Goal: Task Accomplishment & Management: Manage account settings

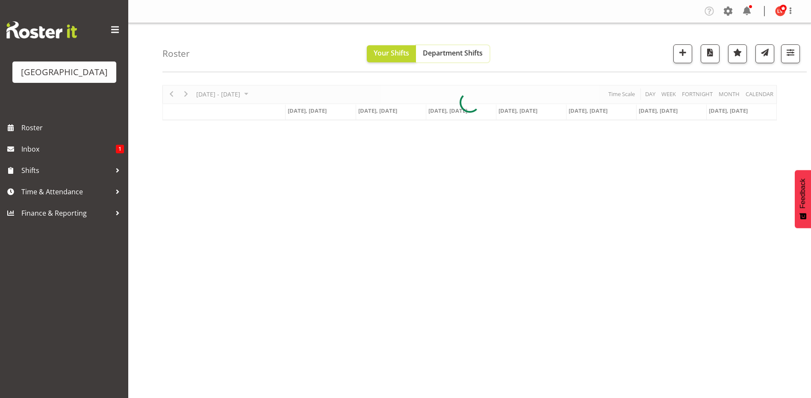
click at [462, 52] on span "Department Shifts" at bounding box center [453, 52] width 60 height 9
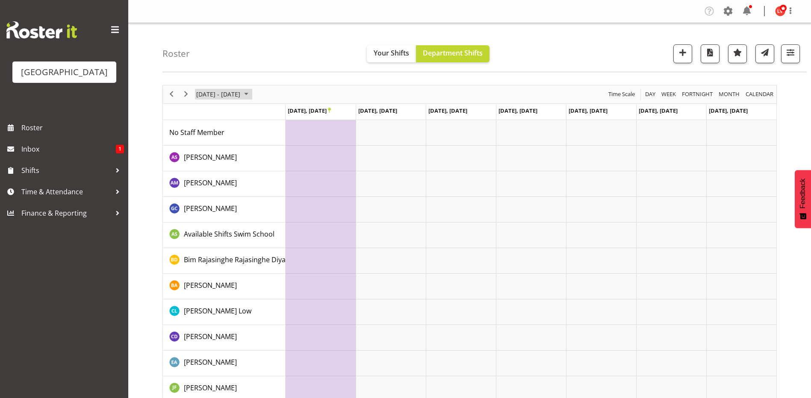
click at [221, 93] on span "[DATE] - [DATE]" at bounding box center [218, 94] width 46 height 11
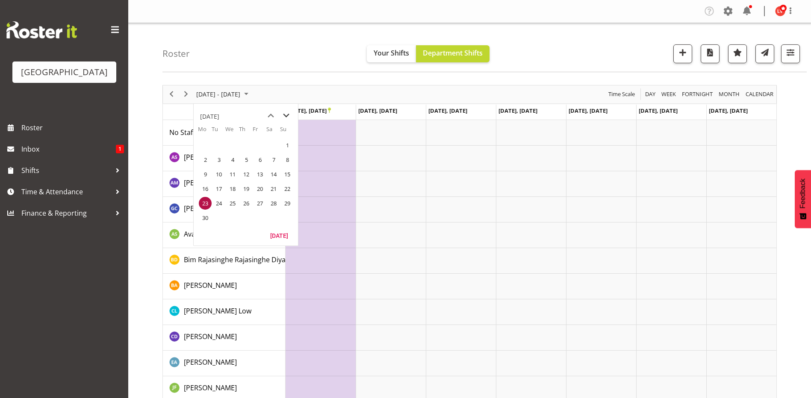
click at [284, 118] on span "next month" at bounding box center [286, 115] width 15 height 15
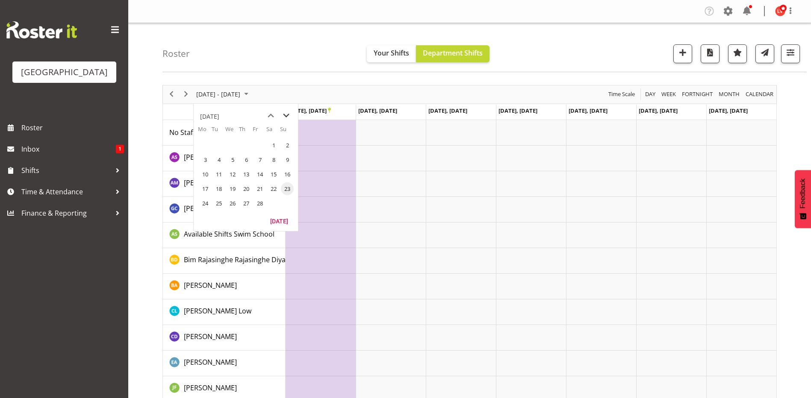
click at [284, 118] on span "next month" at bounding box center [286, 115] width 15 height 15
click at [285, 120] on span "next month" at bounding box center [286, 115] width 15 height 15
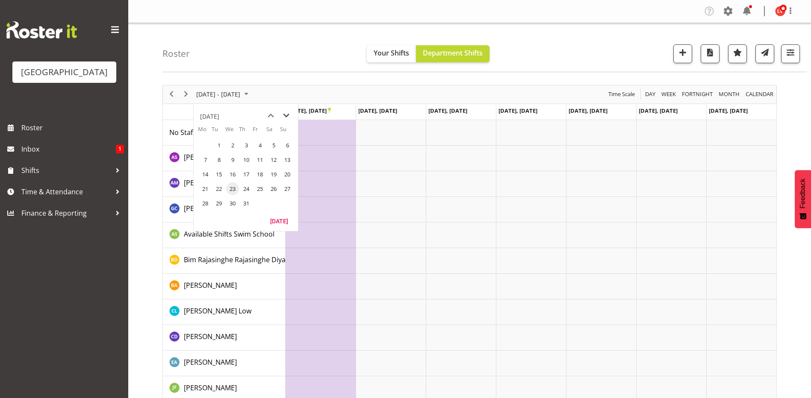
click at [285, 120] on span "next month" at bounding box center [286, 115] width 15 height 15
click at [243, 189] on span "21" at bounding box center [246, 188] width 13 height 13
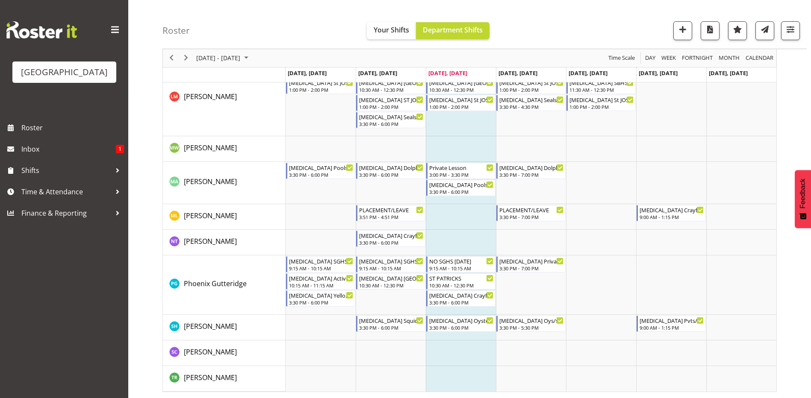
scroll to position [529, 0]
click at [658, 280] on td "Timeline Week of August 21, 2025" at bounding box center [671, 284] width 70 height 59
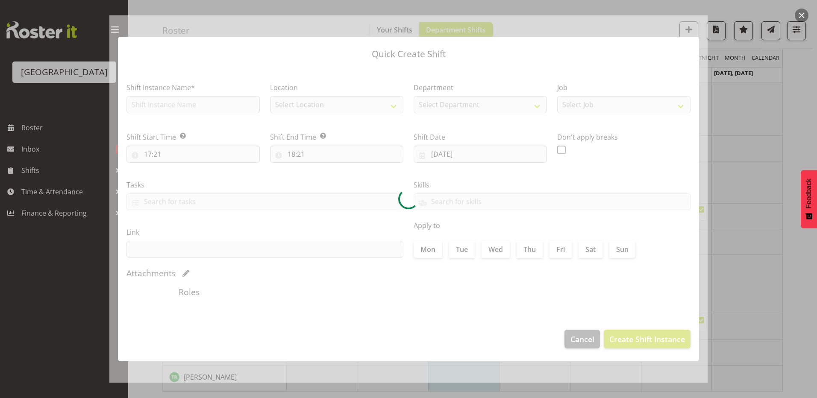
type input "[DATE]"
checkbox input "true"
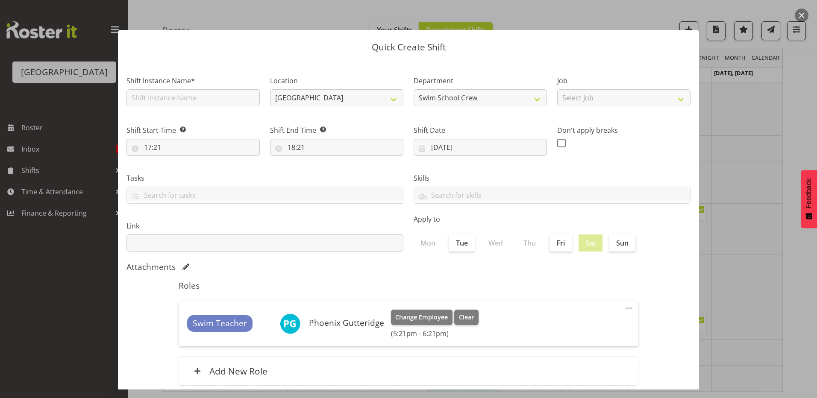
click at [750, 165] on div at bounding box center [408, 199] width 817 height 398
